Goal: Complete application form

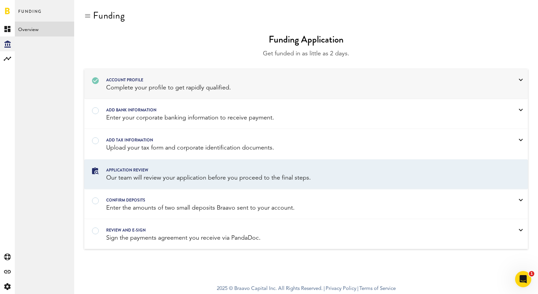
click at [168, 89] on div "Complete your profile to get rapidly qualified." at bounding box center [297, 88] width 383 height 8
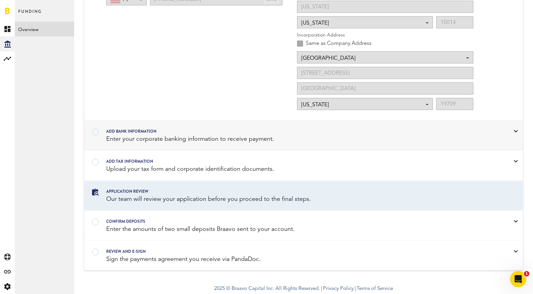
click at [157, 135] on div "Enter your corporate banking information to receive payment." at bounding box center [295, 139] width 378 height 8
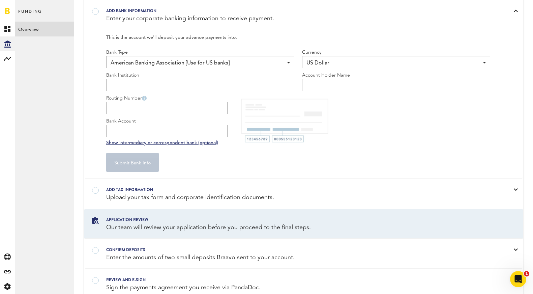
scroll to position [99, 0]
click at [137, 84] on input "text" at bounding box center [200, 85] width 188 height 12
paste input "Choice Financial Group"
type input "Choice Financial Group"
click at [327, 78] on label "Account Holder Name" at bounding box center [326, 75] width 48 height 7
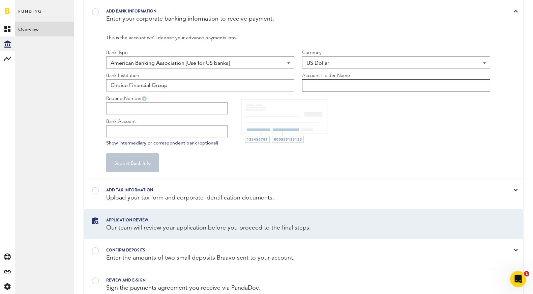
click at [320, 83] on input "text" at bounding box center [396, 85] width 188 height 12
paste input "[DEMOGRAPHIC_DATA] Health, LLC"
type input "[DEMOGRAPHIC_DATA] Health, LLC"
click at [183, 106] on input "Routing Number" at bounding box center [166, 108] width 121 height 12
paste input "091311229"
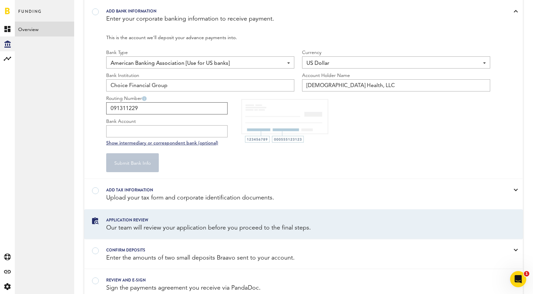
type input "091311229"
click at [162, 131] on input "Bank Account" at bounding box center [166, 131] width 121 height 12
paste input "202503853106"
type input "202503853106"
click at [159, 109] on input "091311229" at bounding box center [166, 108] width 121 height 12
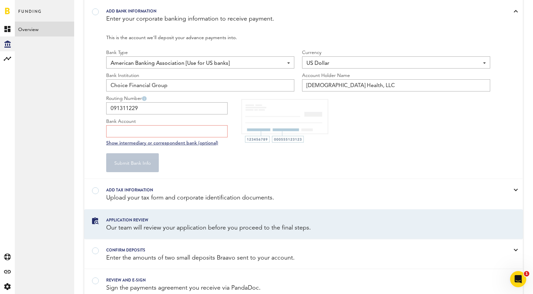
click at [171, 133] on input "Bank Account" at bounding box center [166, 131] width 121 height 12
paste input "202503853106"
type input "202503853106"
paste input "202503853106"
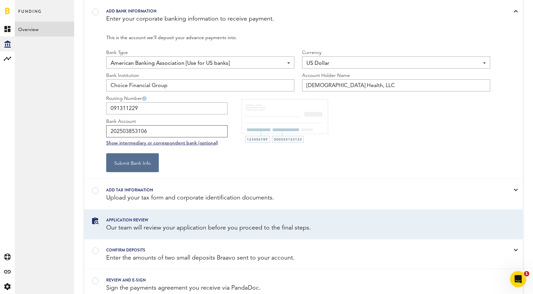
type input "202503853106"
click at [317, 160] on div "Submit Bank Info" at bounding box center [298, 162] width 384 height 19
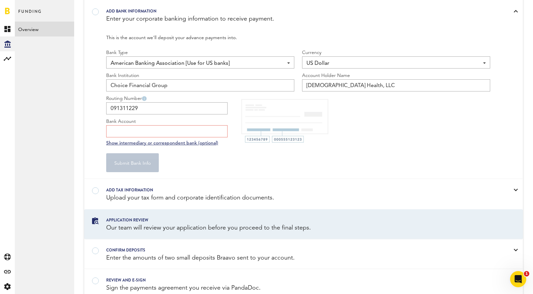
click at [170, 134] on input "Bank Account" at bounding box center [166, 131] width 121 height 12
paste input "202503853106"
click at [142, 164] on button "Submit Bank Info" at bounding box center [132, 162] width 53 height 19
type input "********3106"
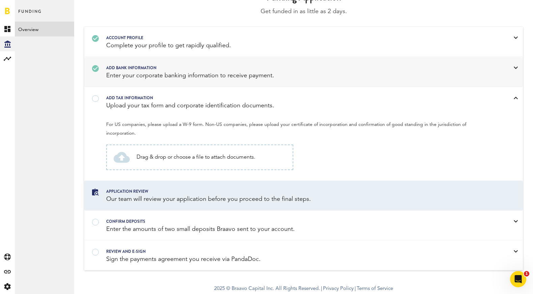
scroll to position [42, 0]
click at [109, 61] on div "Add bank information Enter your corporate banking information to receive paymen…" at bounding box center [304, 71] width 438 height 29
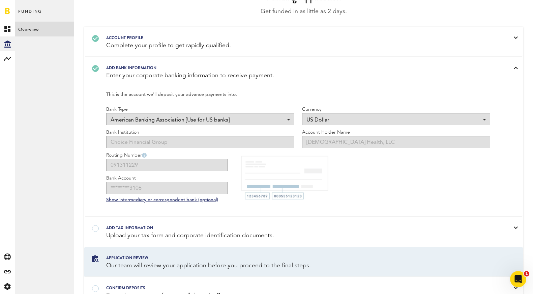
click at [109, 61] on div "Add bank information Enter your corporate banking information to receive paymen…" at bounding box center [304, 71] width 438 height 29
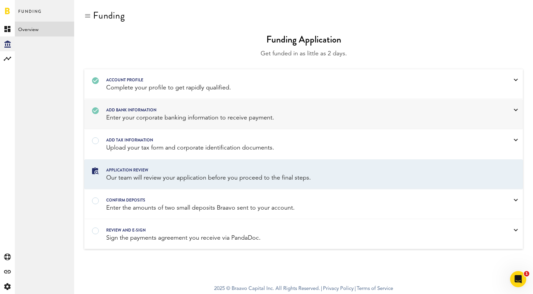
scroll to position [0, 0]
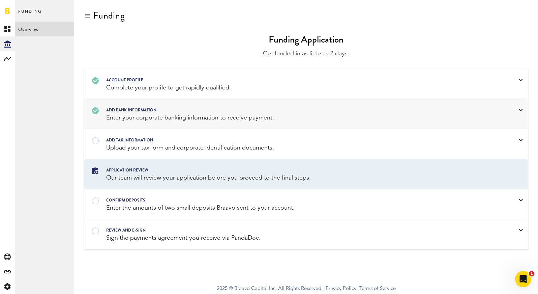
click at [131, 115] on div "Enter your corporate banking information to receive payment." at bounding box center [297, 118] width 383 height 8
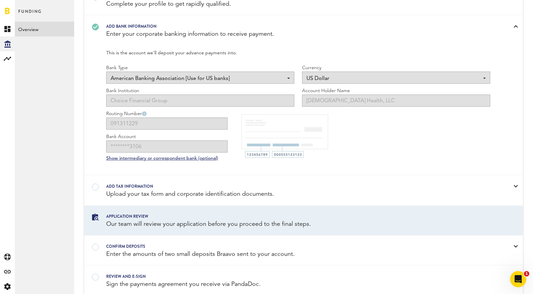
scroll to position [86, 0]
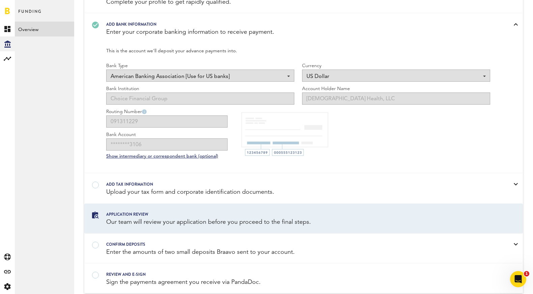
click at [138, 217] on div "Application review" at bounding box center [295, 213] width 378 height 7
click at [126, 194] on div "Upload your tax form and corporate identification documents." at bounding box center [295, 192] width 378 height 8
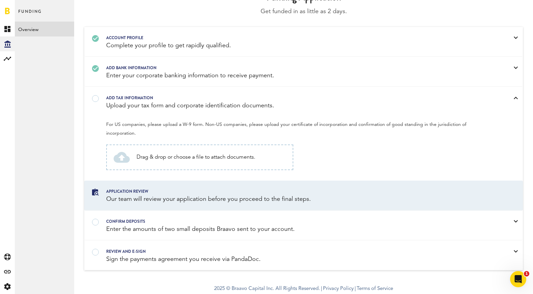
scroll to position [42, 0]
click at [138, 131] on span "For US companies, please upload a W-9 form. Non-US companies, please upload you…" at bounding box center [289, 127] width 367 height 21
drag, startPoint x: 202, startPoint y: 124, endPoint x: 106, endPoint y: 123, distance: 96.8
click at [106, 123] on div "For US companies, please upload a W-9 form. Non-US companies, please upload you…" at bounding box center [304, 148] width 438 height 63
copy span "For US companies, please upload a W-9 form"
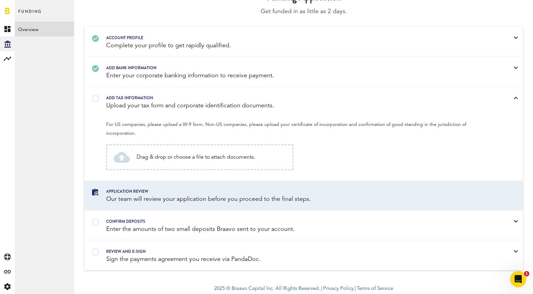
click at [212, 157] on span "Drag & drop or choose a file to attach documents." at bounding box center [196, 157] width 119 height 8
click at [167, 156] on span "Drag & drop or choose a file to attach documents." at bounding box center [196, 157] width 119 height 8
click at [213, 162] on div "Drag & drop or choose a file to attach documents." at bounding box center [199, 157] width 187 height 26
type input "C:\fakepath\ZenviewHealthLLC - Filed Certificate of Formation.pdf"
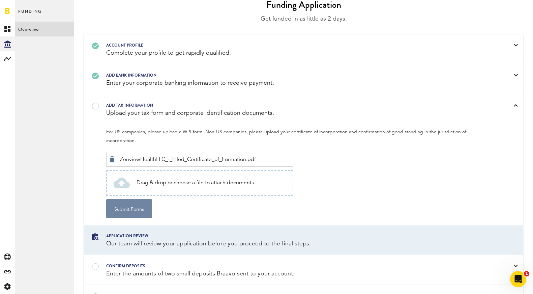
click at [136, 206] on button "Submit Forms" at bounding box center [129, 208] width 46 height 19
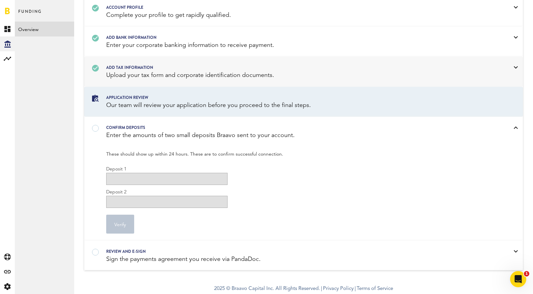
scroll to position [73, 0]
click at [161, 137] on div "Enter the amounts of two small deposits Braavo sent to your account." at bounding box center [295, 135] width 378 height 8
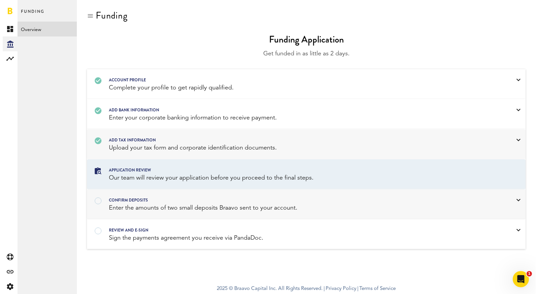
scroll to position [0, 0]
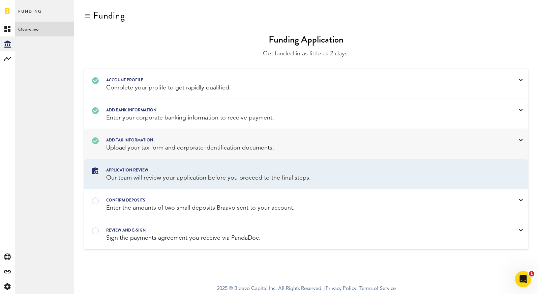
click at [141, 177] on div "Our team will review your application before you proceed to the final steps." at bounding box center [297, 178] width 383 height 8
